Goal: Information Seeking & Learning: Find specific fact

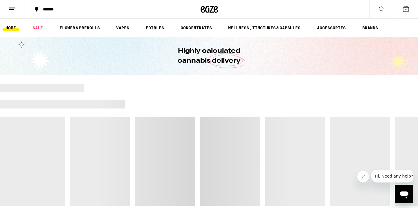
click at [12, 12] on icon at bounding box center [12, 9] width 7 height 7
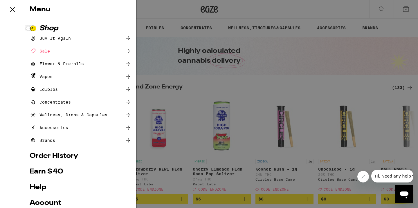
click at [39, 188] on link "Help" at bounding box center [81, 187] width 102 height 7
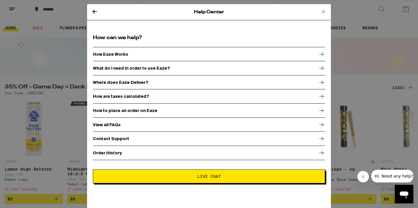
click at [111, 158] on div "Order History" at bounding box center [209, 153] width 232 height 15
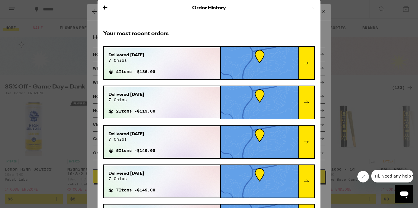
click at [174, 187] on div "Delivered [DATE] 7 chios 7 Items - $149.00" at bounding box center [162, 181] width 116 height 31
click at [310, 177] on div at bounding box center [307, 181] width 16 height 33
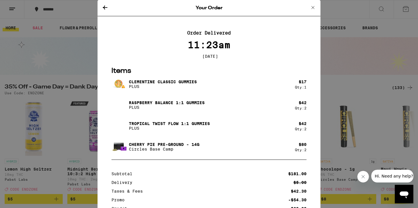
click at [169, 145] on p "Cherry Pie Pre-Ground - 14g" at bounding box center [164, 144] width 71 height 5
drag, startPoint x: 131, startPoint y: 146, endPoint x: 174, endPoint y: 151, distance: 43.0
click at [174, 151] on div "Cherry Pie Pre-Ground - 14g Circles Base Camp" at bounding box center [164, 146] width 71 height 9
click at [174, 151] on p "Circles Base Camp" at bounding box center [164, 149] width 71 height 5
drag, startPoint x: 184, startPoint y: 146, endPoint x: 126, endPoint y: 146, distance: 58.4
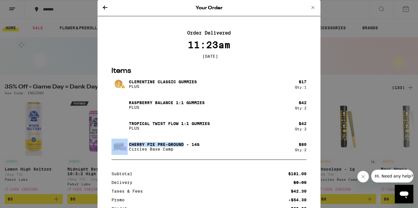
click at [126, 146] on div "Cherry Pie Pre-Ground - 14g Circles Base Camp" at bounding box center [204, 147] width 184 height 16
copy div "Cherry Pie Pre-Ground"
click at [77, 60] on div "Your Order Order Delivered 11:23am [DATE] Items Clementine CLASSIC Gummies PLUS…" at bounding box center [209, 104] width 418 height 208
click at [310, 9] on icon at bounding box center [313, 7] width 7 height 7
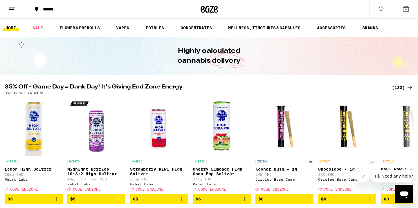
click at [310, 9] on div "Order History Your most recent orders Delivered [DATE] 7 chios 4 Items - $136.0…" at bounding box center [209, 104] width 418 height 208
click at [390, 10] on button at bounding box center [382, 9] width 24 height 18
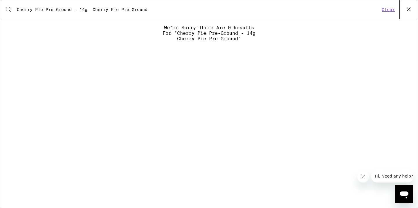
click at [71, 10] on input "Cherry Pie Pre-Ground - 14g Cherry Pie Pre-Ground" at bounding box center [199, 9] width 364 height 5
drag, startPoint x: 72, startPoint y: 10, endPoint x: 217, endPoint y: 1, distance: 145.6
click at [217, 7] on input "Cherry Pie Pre-Ground - 14g Cherry Pie Pre-Ground" at bounding box center [199, 9] width 364 height 5
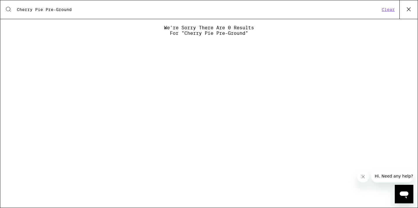
drag, startPoint x: 46, startPoint y: 10, endPoint x: 120, endPoint y: 7, distance: 73.3
click at [120, 7] on input "Cherry Pie Pre-Ground" at bounding box center [199, 9] width 364 height 5
type input "Cherry Pie"
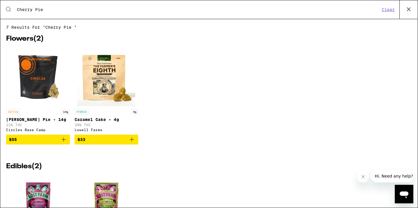
click at [393, 11] on button "Clear" at bounding box center [388, 9] width 17 height 5
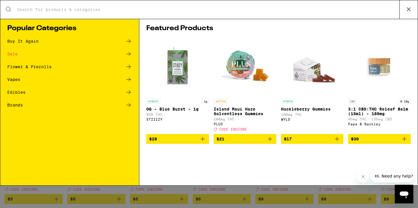
click at [415, 11] on button at bounding box center [409, 9] width 18 height 19
